Goal: Information Seeking & Learning: Learn about a topic

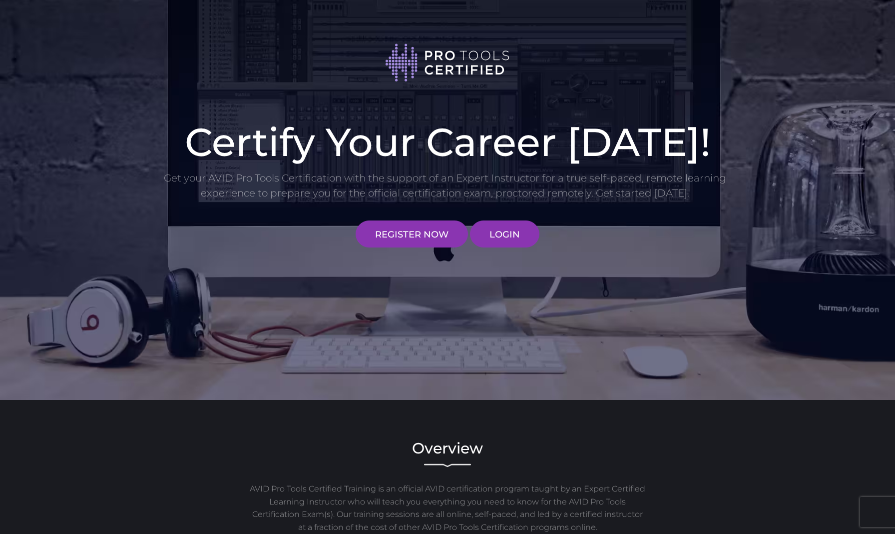
click at [503, 229] on link "LOGIN" at bounding box center [504, 233] width 69 height 27
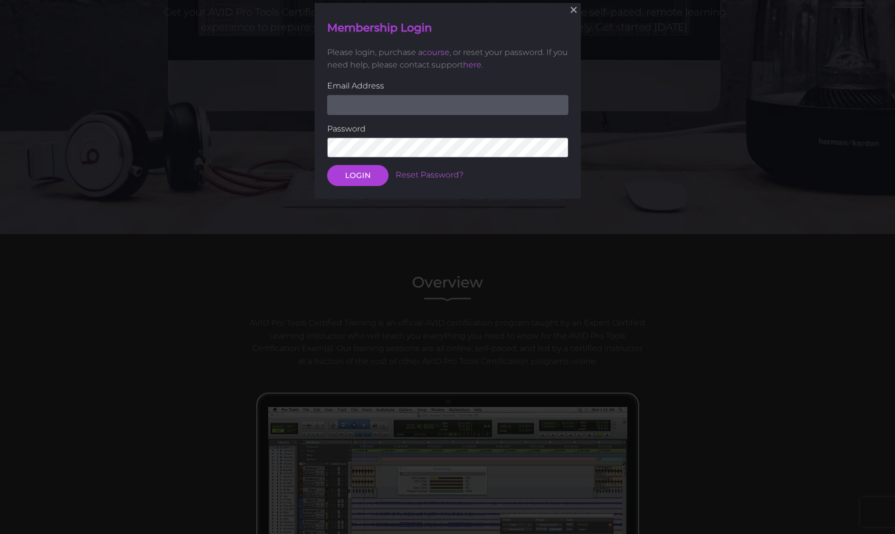
scroll to position [166, 0]
type input "[EMAIL_ADDRESS][DOMAIN_NAME]"
click at [357, 174] on button "LOGIN" at bounding box center [357, 175] width 61 height 21
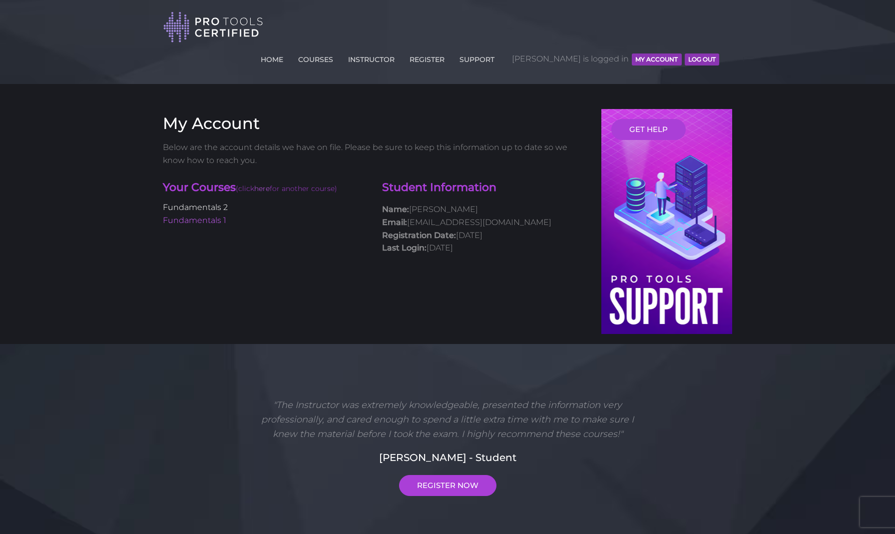
click at [210, 206] on link "Fundamentals 2" at bounding box center [195, 206] width 65 height 9
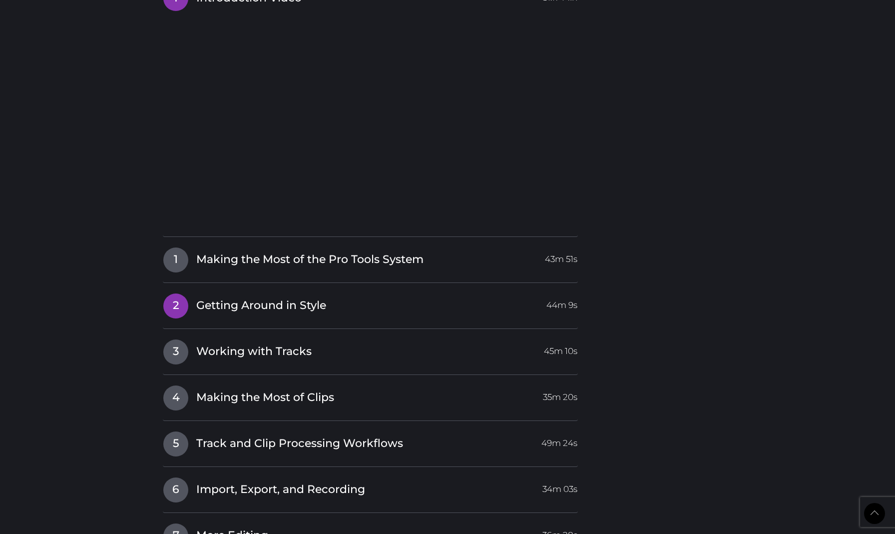
scroll to position [1126, 0]
click at [216, 391] on span "Making the Most of Clips" at bounding box center [265, 396] width 138 height 15
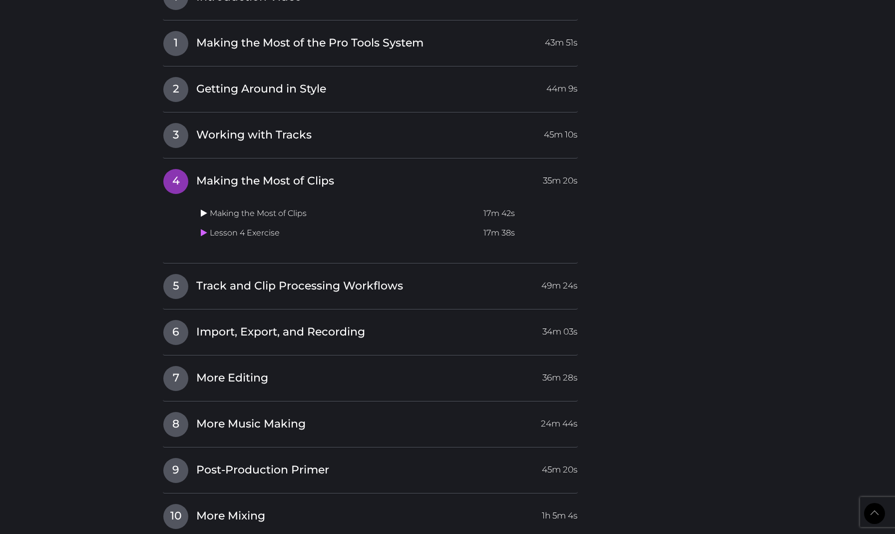
click at [206, 209] on icon at bounding box center [204, 213] width 6 height 8
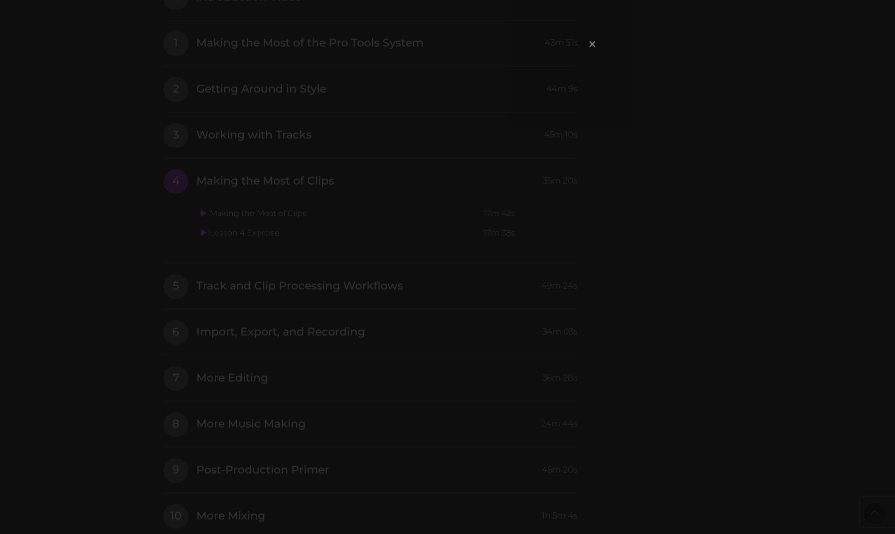
click at [595, 39] on span "×" at bounding box center [592, 43] width 10 height 21
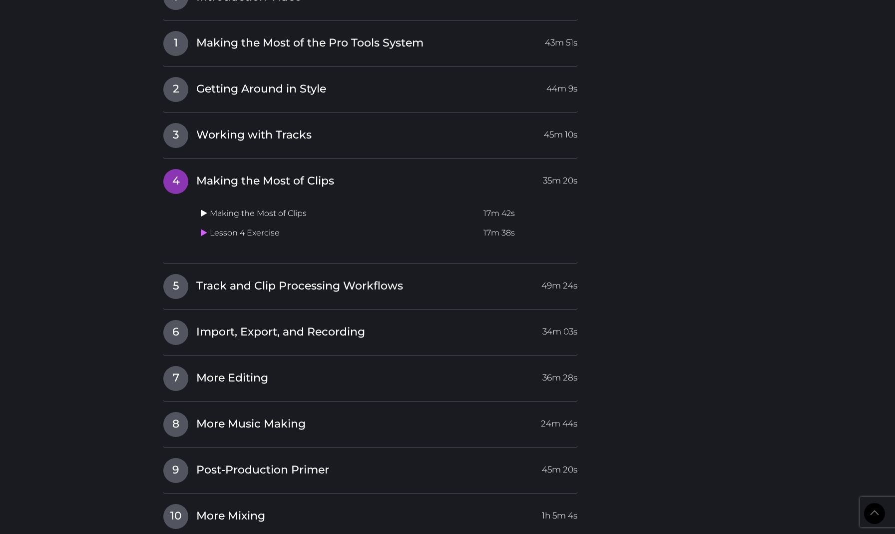
click at [205, 209] on icon at bounding box center [204, 213] width 6 height 8
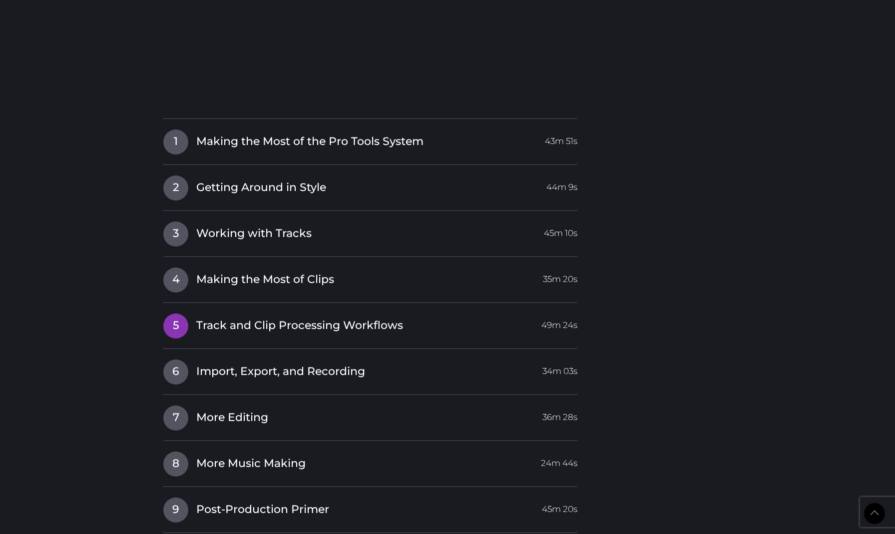
scroll to position [1255, 0]
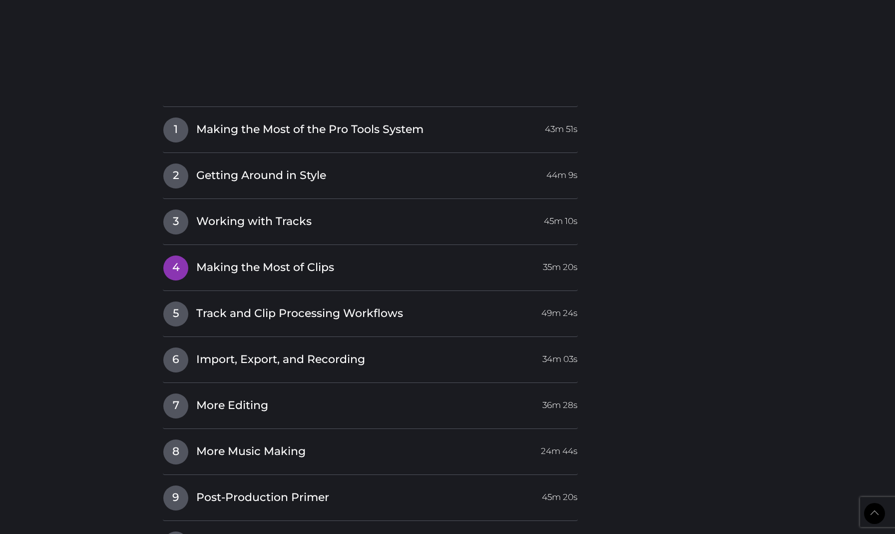
click at [181, 255] on span "4" at bounding box center [175, 267] width 25 height 25
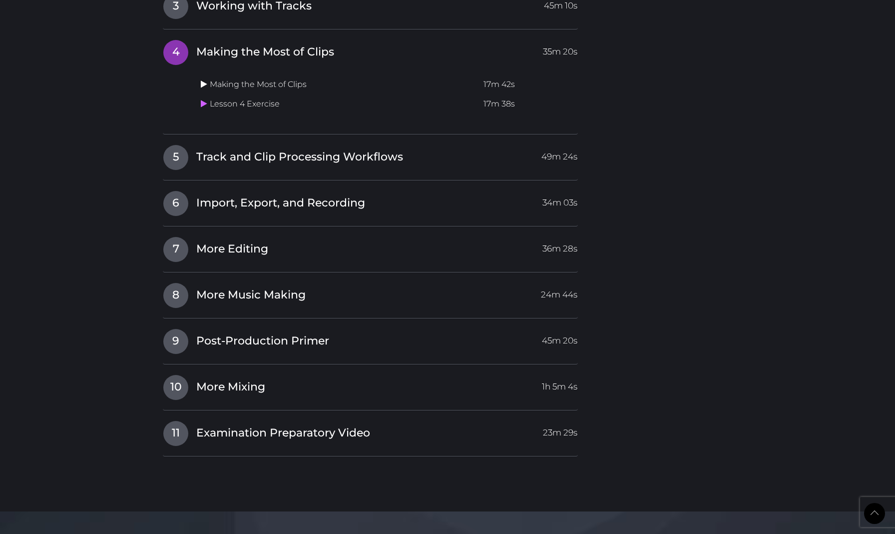
click at [206, 80] on icon at bounding box center [204, 84] width 6 height 8
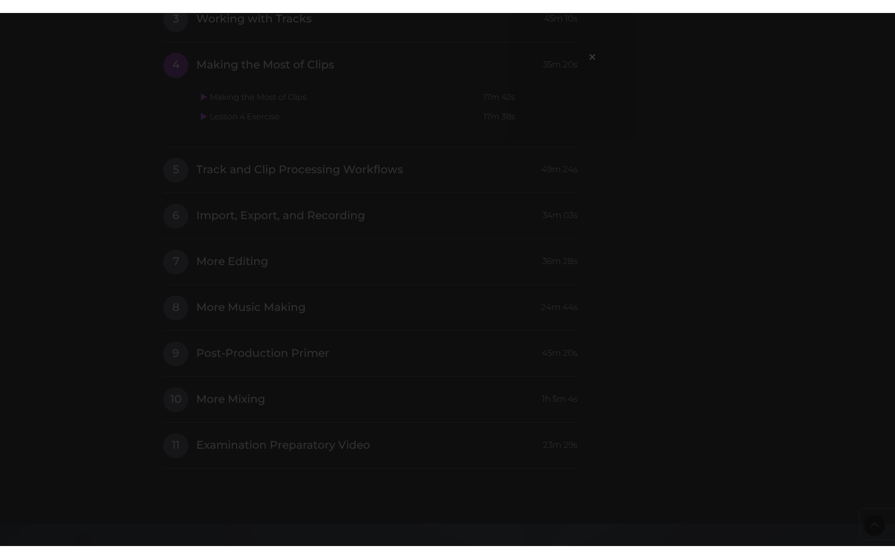
scroll to position [0, 0]
